Goal: Information Seeking & Learning: Learn about a topic

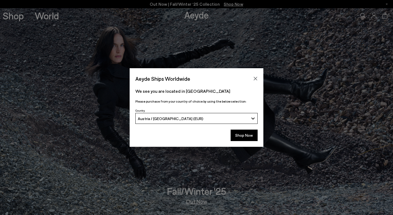
click at [250, 132] on button "Shop Now" at bounding box center [243, 134] width 27 height 11
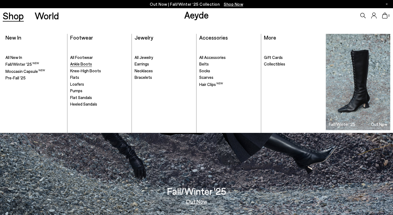
click at [87, 65] on span "Ankle Boots" at bounding box center [81, 63] width 22 height 5
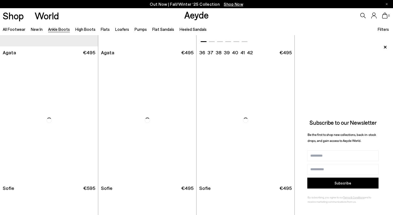
scroll to position [441, 0]
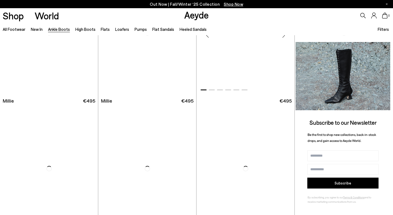
scroll to position [1094, 0]
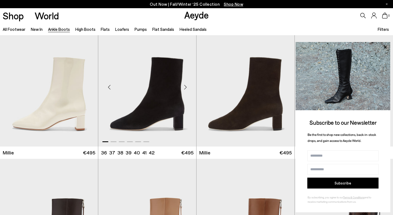
click at [184, 87] on div "Next slide" at bounding box center [185, 87] width 16 height 16
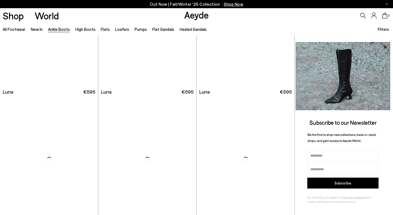
scroll to position [1454, 0]
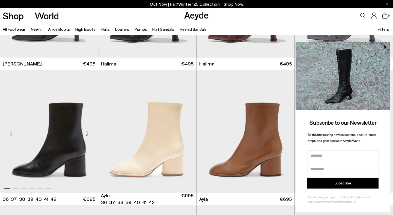
click at [87, 132] on div "Next slide" at bounding box center [87, 133] width 16 height 16
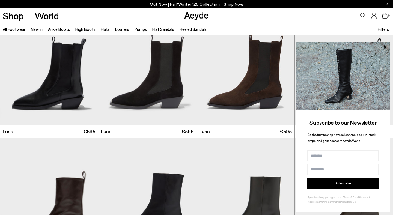
scroll to position [1794, 0]
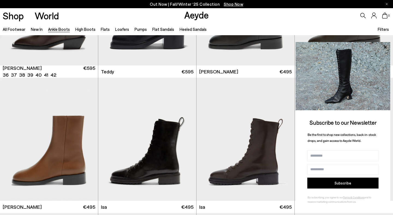
scroll to position [1754, 0]
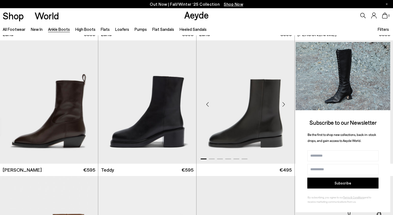
click at [283, 103] on div "Next slide" at bounding box center [283, 104] width 16 height 16
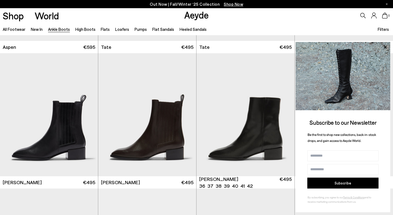
scroll to position [2288, 0]
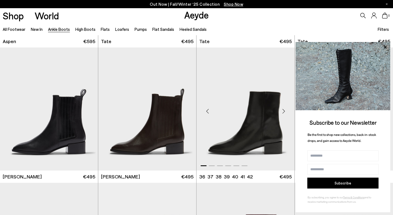
click at [284, 110] on div "Next slide" at bounding box center [283, 111] width 16 height 16
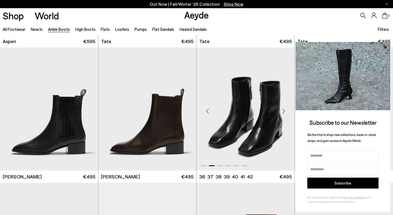
click at [284, 110] on div "Next slide" at bounding box center [283, 111] width 16 height 16
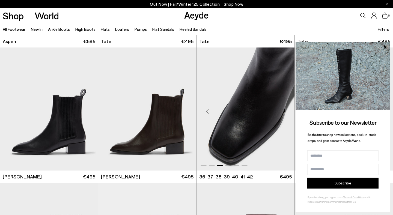
click at [284, 110] on div "Next slide" at bounding box center [283, 111] width 16 height 16
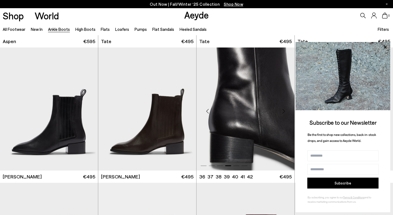
click at [284, 110] on div "Next slide" at bounding box center [283, 111] width 16 height 16
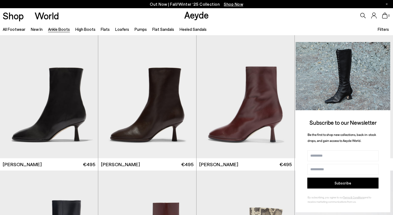
scroll to position [2285, 0]
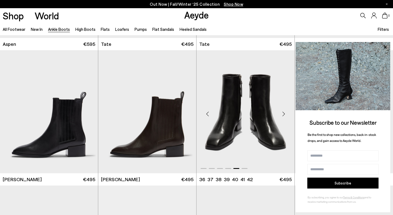
click at [284, 113] on div "Next slide" at bounding box center [283, 114] width 16 height 16
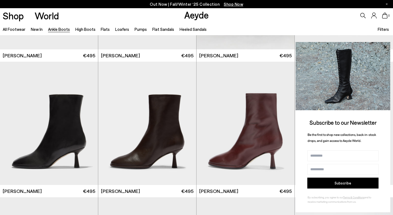
scroll to position [2973, 0]
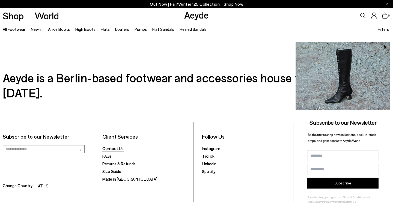
click at [112, 146] on link "Contact Us" at bounding box center [112, 148] width 21 height 5
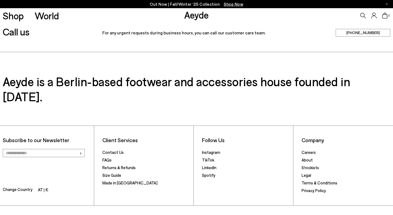
scroll to position [167, 0]
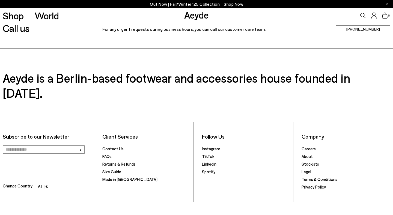
click at [307, 161] on link "Stockists" at bounding box center [309, 163] width 17 height 5
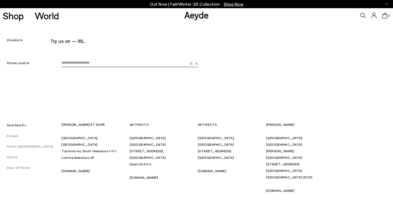
scroll to position [7, 0]
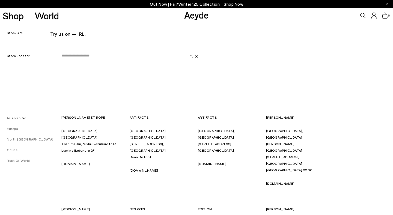
click at [96, 59] on input "email" at bounding box center [124, 56] width 126 height 8
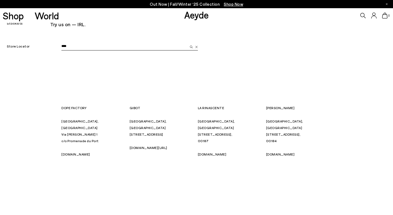
scroll to position [18, 0]
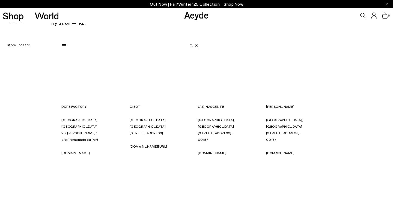
type input "****"
click at [83, 151] on link "[DOMAIN_NAME]" at bounding box center [75, 153] width 29 height 4
click at [137, 144] on link "[DOMAIN_NAME][URL]" at bounding box center [148, 146] width 38 height 4
click at [207, 151] on link "[DOMAIN_NAME]" at bounding box center [212, 153] width 29 height 4
